Goal: Task Accomplishment & Management: Complete application form

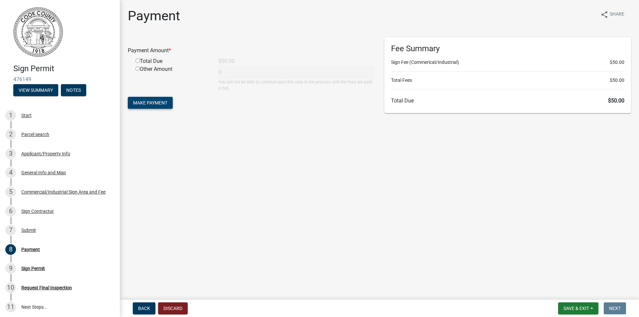
click at [155, 101] on span "Make Payment" at bounding box center [150, 102] width 34 height 5
click at [138, 69] on input "radio" at bounding box center [137, 69] width 4 height 4
radio input "true"
type input "50"
click at [162, 103] on span "Make Payment" at bounding box center [150, 102] width 34 height 5
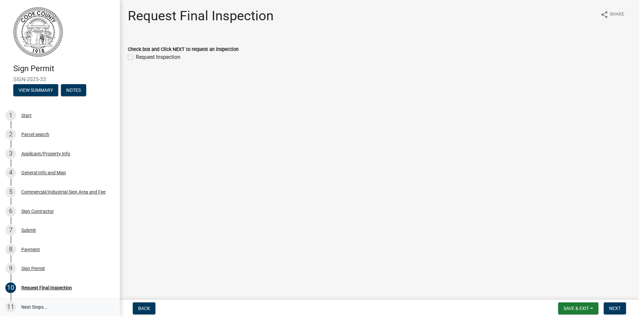
click at [34, 307] on link "11 Next Steps..." at bounding box center [60, 307] width 120 height 19
click at [57, 287] on div "Request Final Inspection" at bounding box center [46, 288] width 51 height 5
click at [617, 306] on span "Next" at bounding box center [615, 308] width 12 height 5
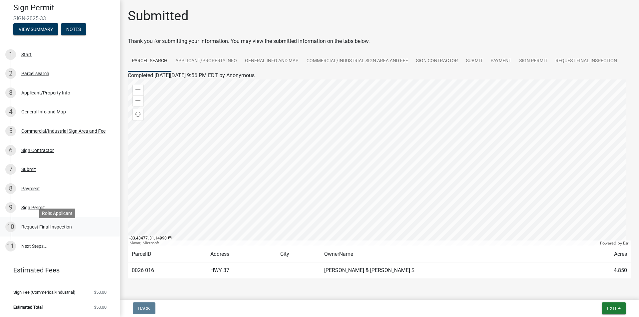
scroll to position [61, 0]
click at [58, 224] on div "Request Final Inspection" at bounding box center [46, 226] width 51 height 5
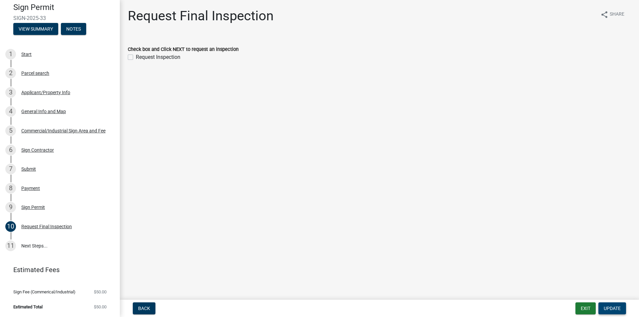
click at [613, 311] on span "Update" at bounding box center [612, 308] width 17 height 5
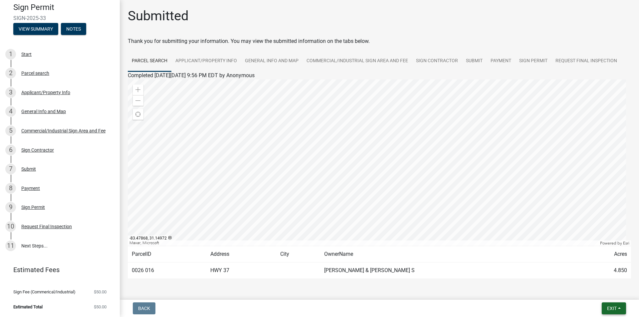
click at [607, 306] on span "Exit" at bounding box center [612, 308] width 10 height 5
click at [598, 292] on button "Save & Exit" at bounding box center [599, 291] width 53 height 16
